Goal: Task Accomplishment & Management: Manage account settings

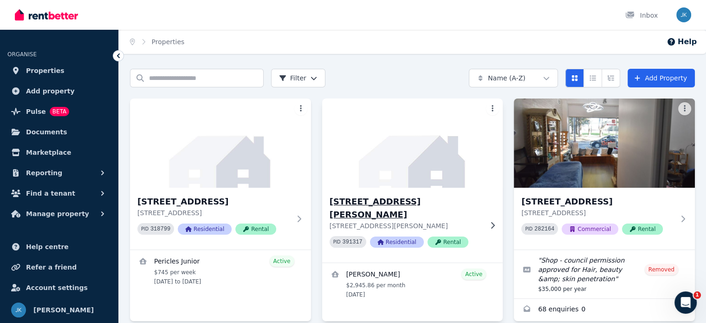
click at [362, 201] on h3 "102 Percival Rd, Stanmore" at bounding box center [406, 208] width 153 height 26
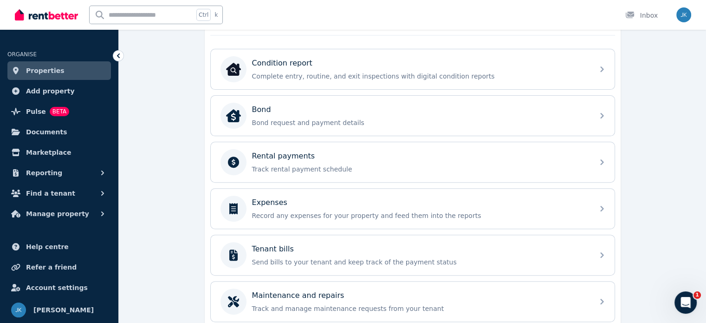
scroll to position [290, 0]
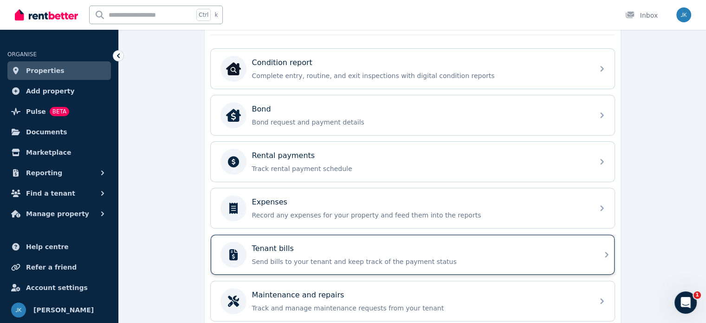
click at [274, 246] on p "Tenant bills" at bounding box center [273, 248] width 42 height 11
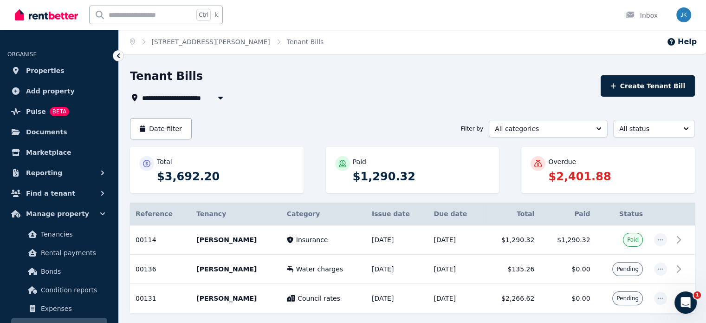
scroll to position [39, 0]
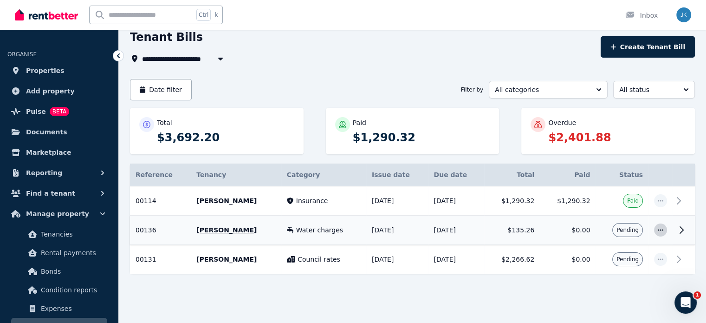
click at [659, 229] on icon "button" at bounding box center [660, 230] width 7 height 7
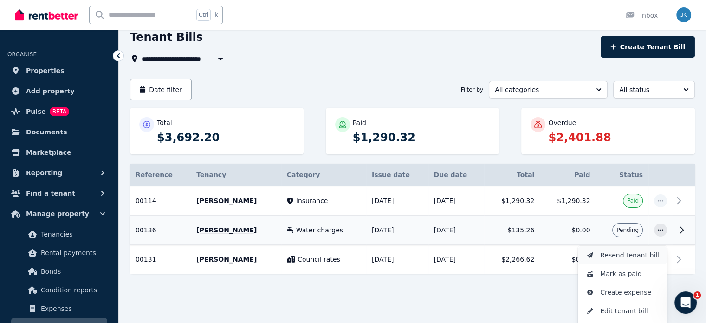
click at [619, 255] on span "Resend tenant bill" at bounding box center [630, 254] width 59 height 11
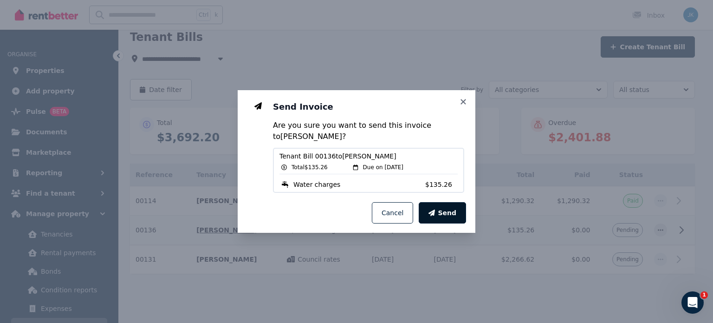
click at [442, 210] on span "Send" at bounding box center [447, 212] width 19 height 9
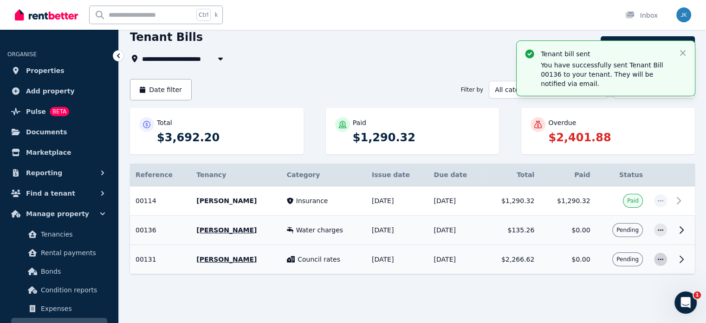
click at [658, 259] on icon "button" at bounding box center [660, 259] width 7 height 7
click at [616, 283] on span "Resend tenant bill" at bounding box center [630, 284] width 59 height 11
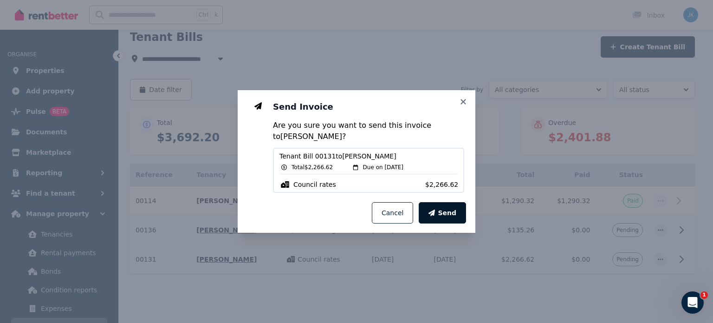
click at [442, 213] on span "Send" at bounding box center [447, 212] width 19 height 9
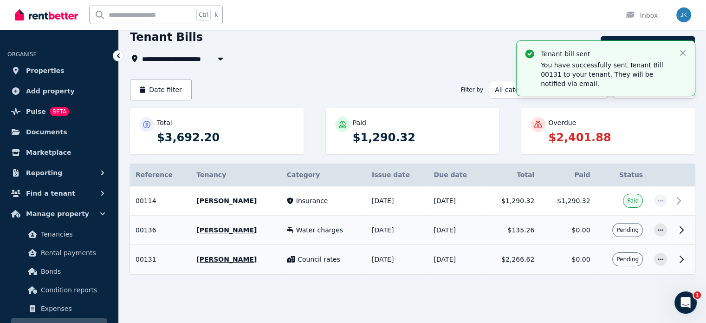
scroll to position [0, 0]
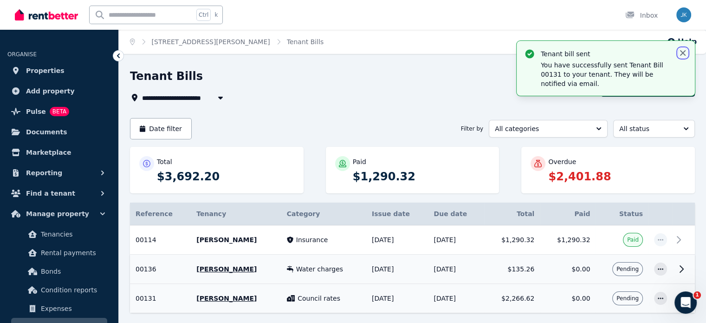
click at [681, 53] on icon "button" at bounding box center [683, 52] width 9 height 9
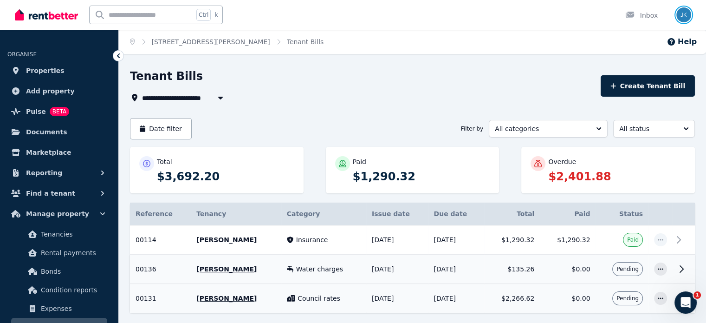
click at [683, 14] on img "button" at bounding box center [684, 14] width 15 height 15
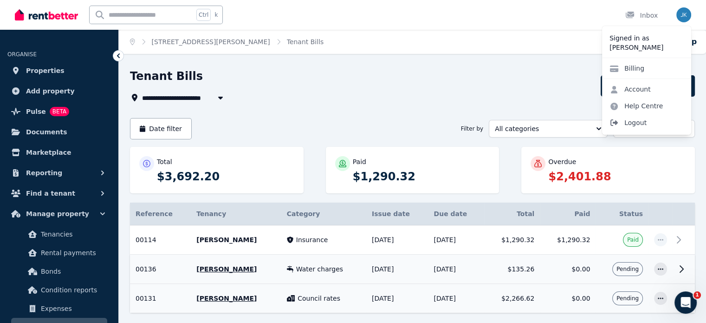
click at [637, 120] on span "Logout" at bounding box center [646, 122] width 89 height 17
